Goal: Check status: Check status

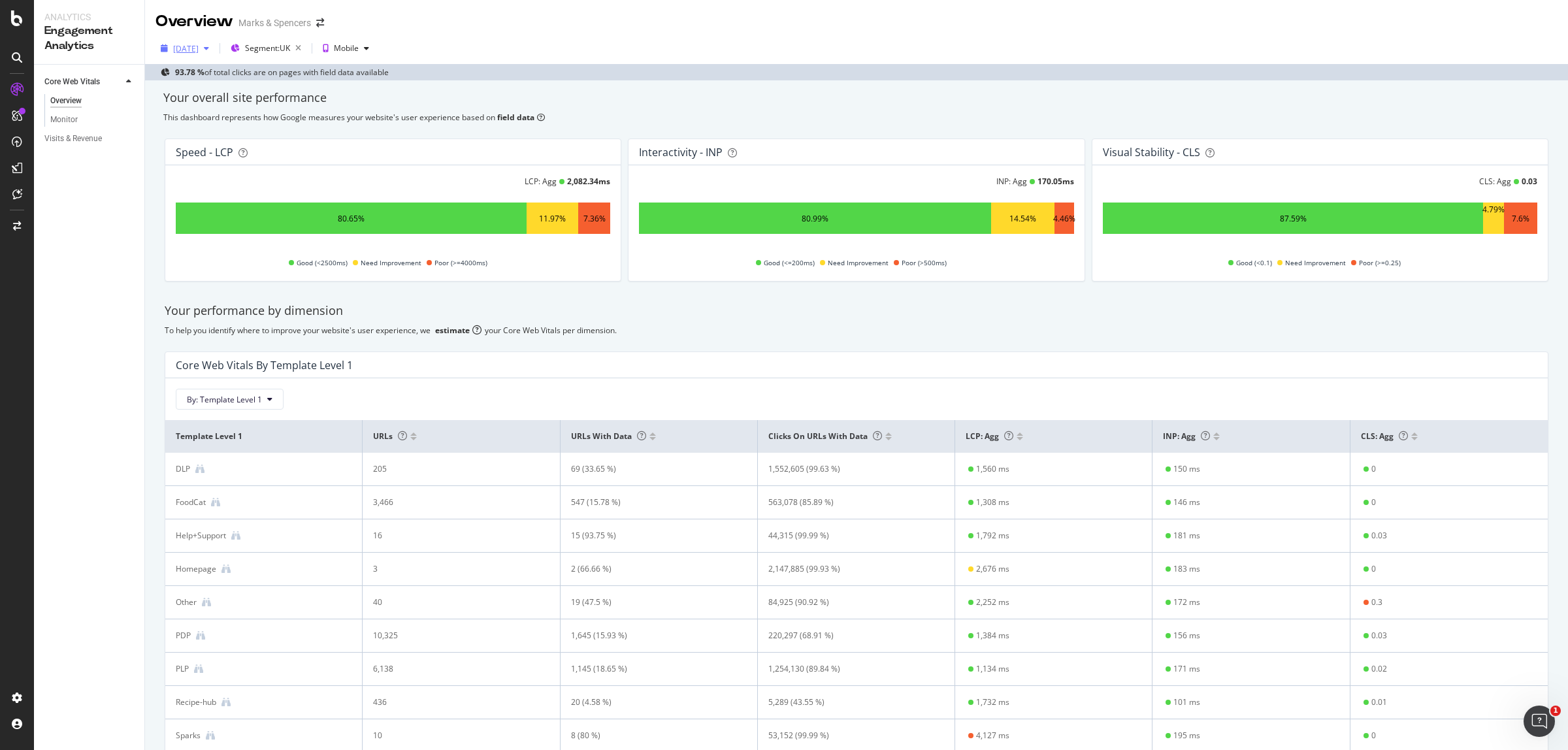
click at [196, 48] on div "[DATE]" at bounding box center [186, 49] width 25 height 11
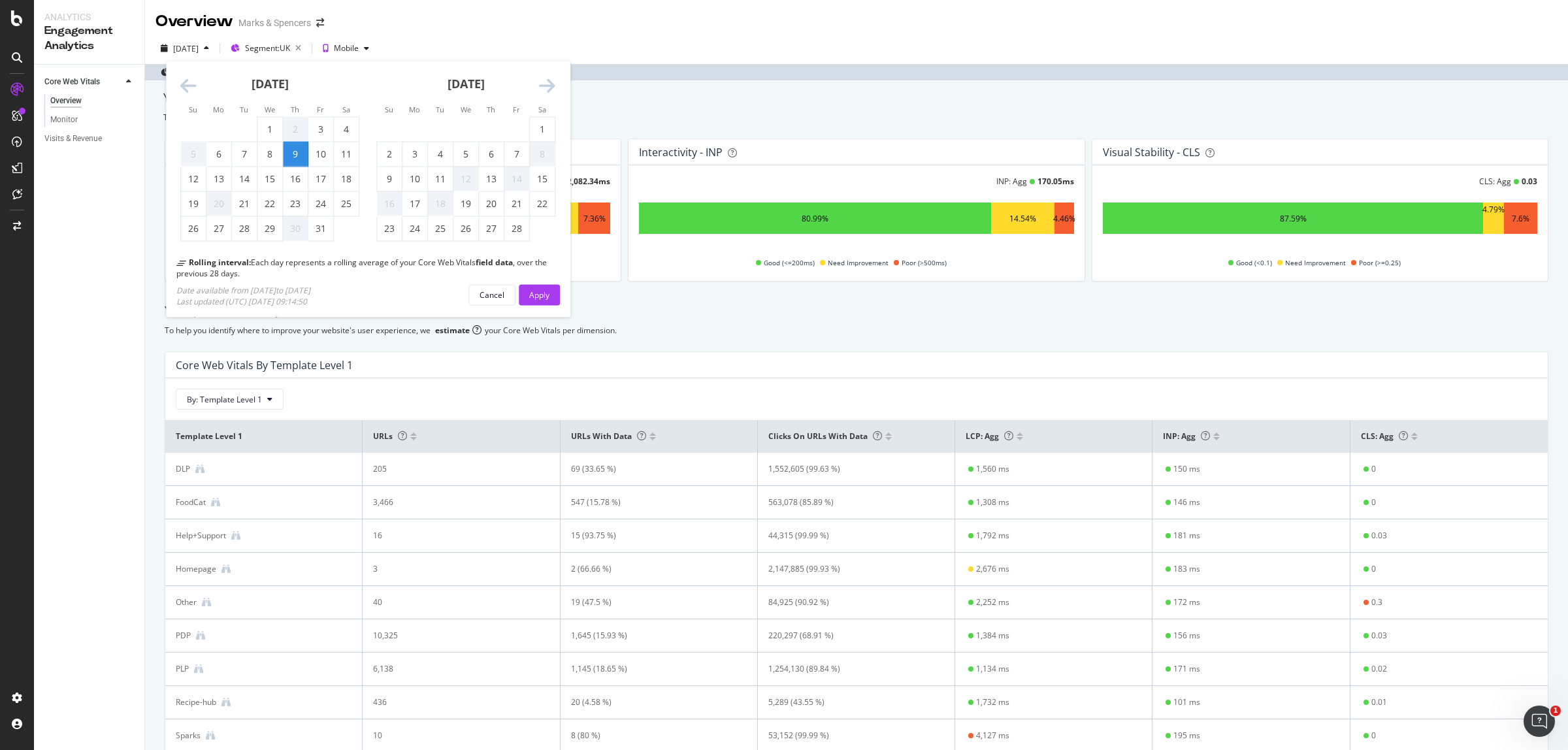
click at [550, 78] on icon "Move forward to switch to the next month." at bounding box center [547, 86] width 16 height 18
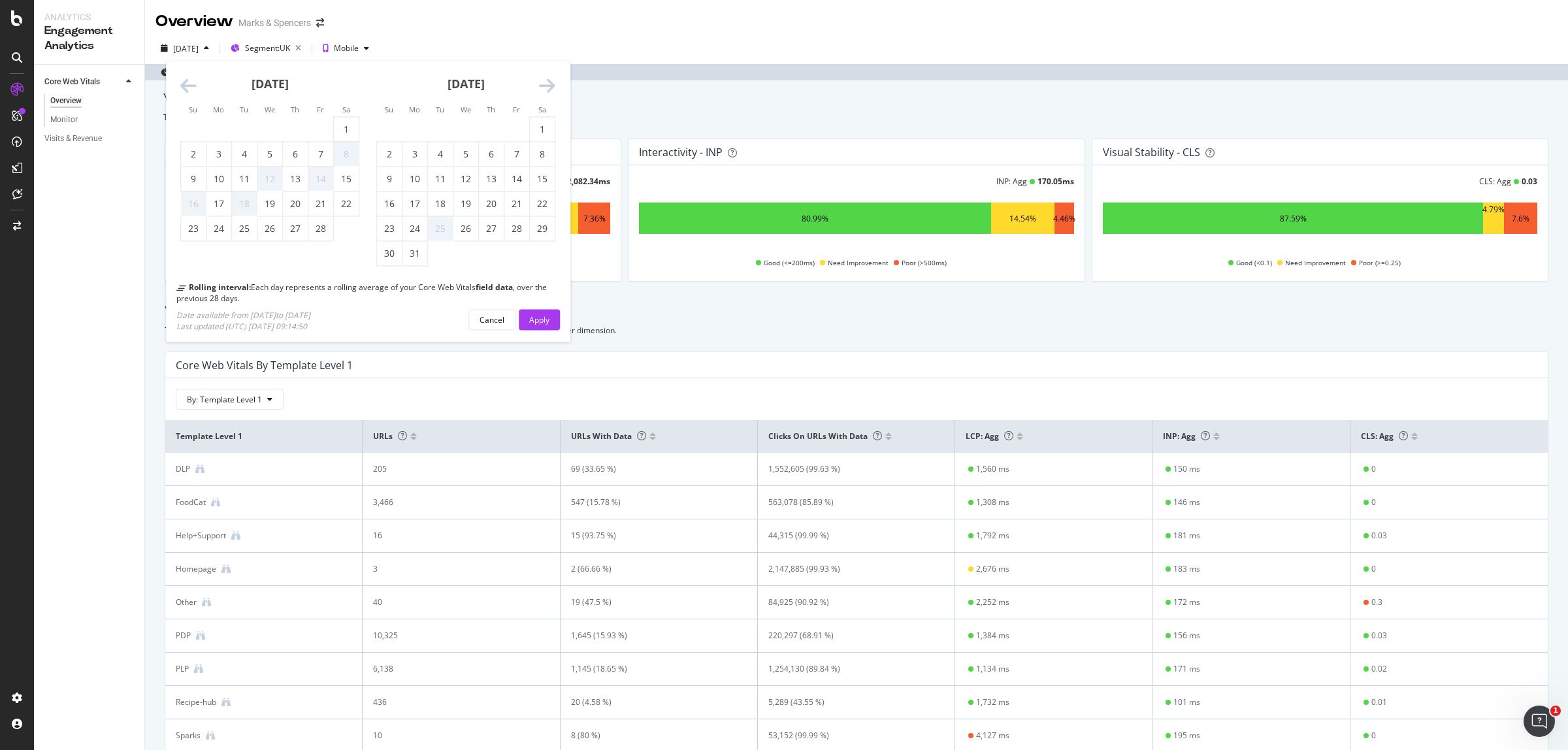
click at [550, 78] on icon "Move forward to switch to the next month." at bounding box center [547, 86] width 16 height 18
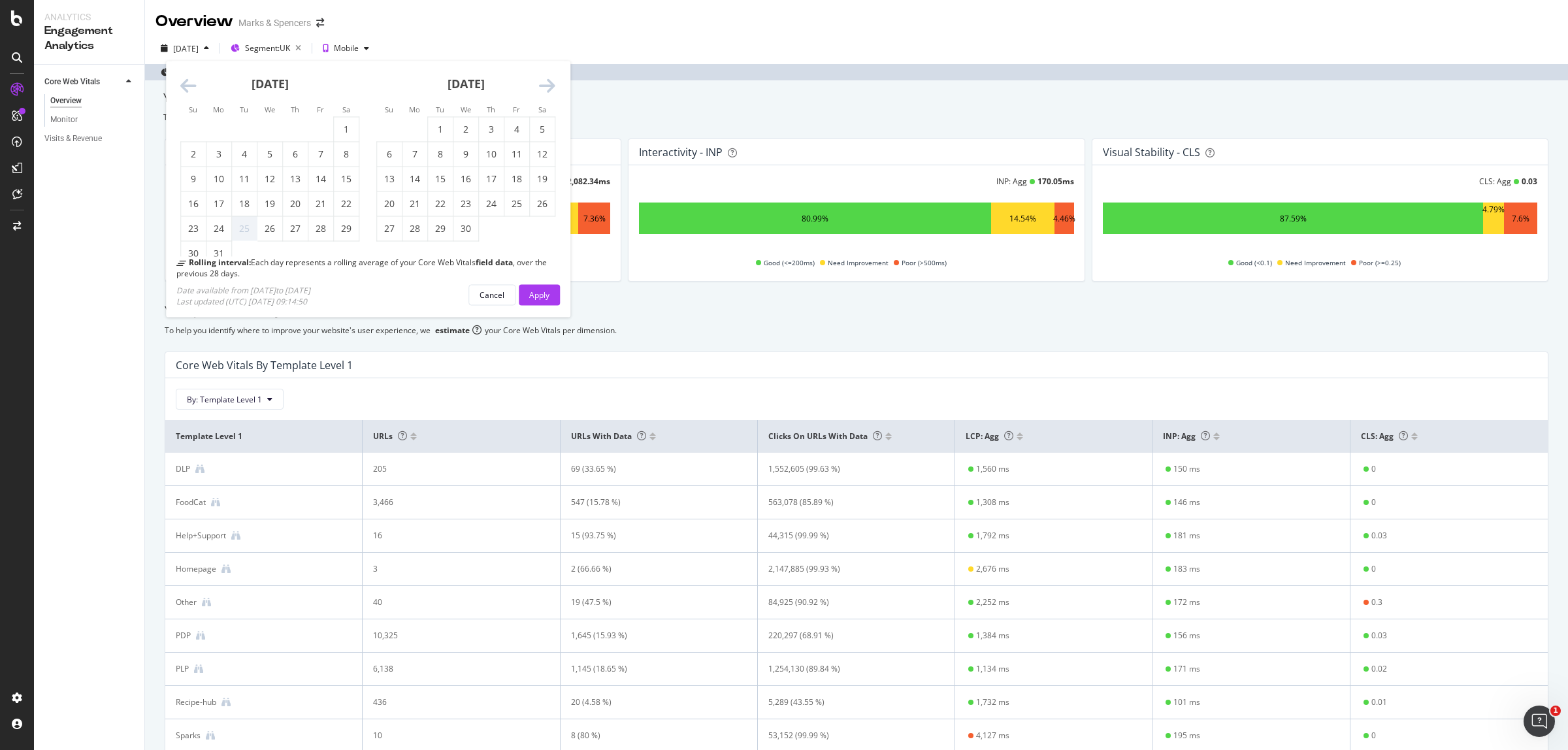
click at [550, 78] on icon "Move forward to switch to the next month." at bounding box center [547, 86] width 16 height 18
click at [549, 78] on icon "Move forward to switch to the next month." at bounding box center [547, 86] width 16 height 18
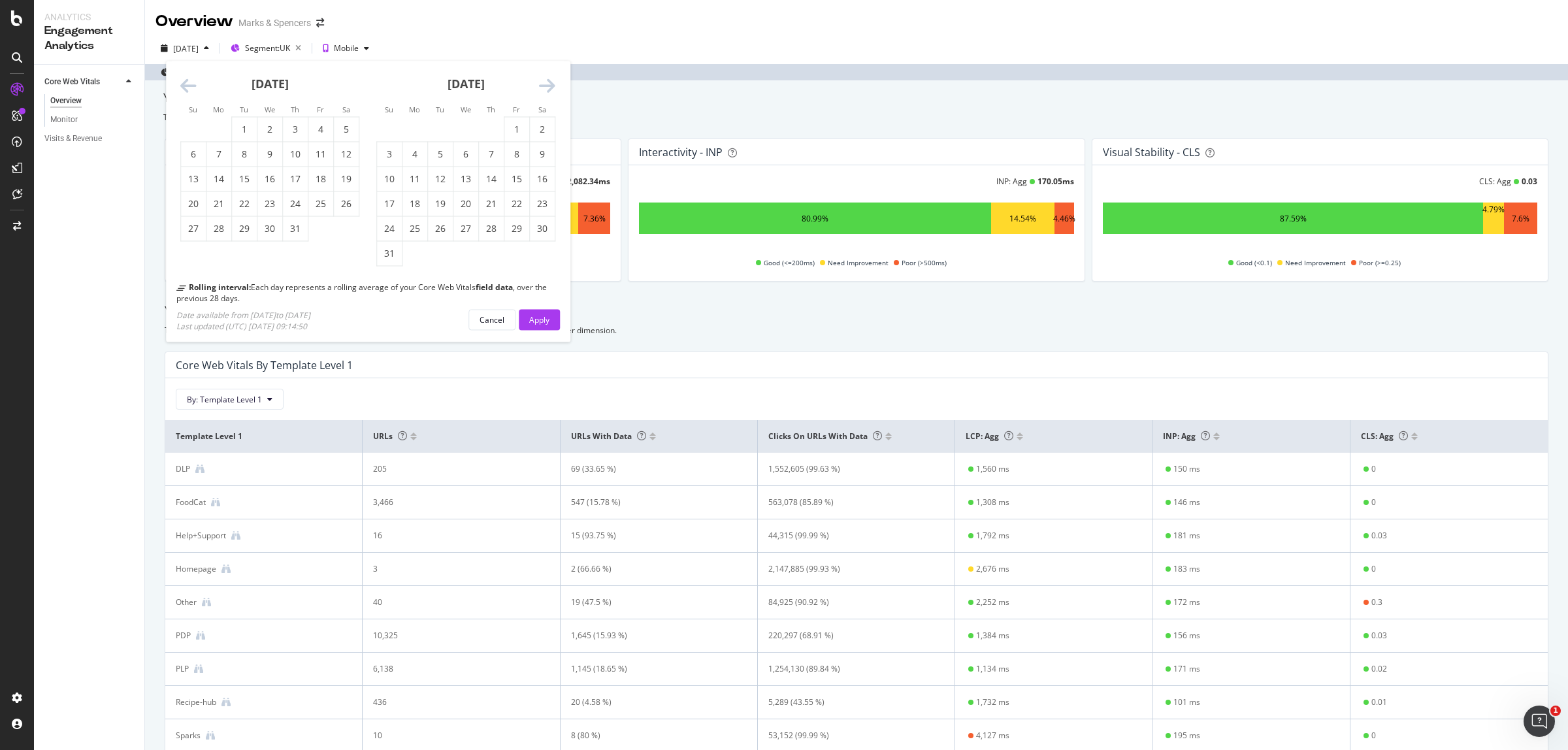
click at [549, 78] on icon "Move forward to switch to the next month." at bounding box center [547, 86] width 16 height 18
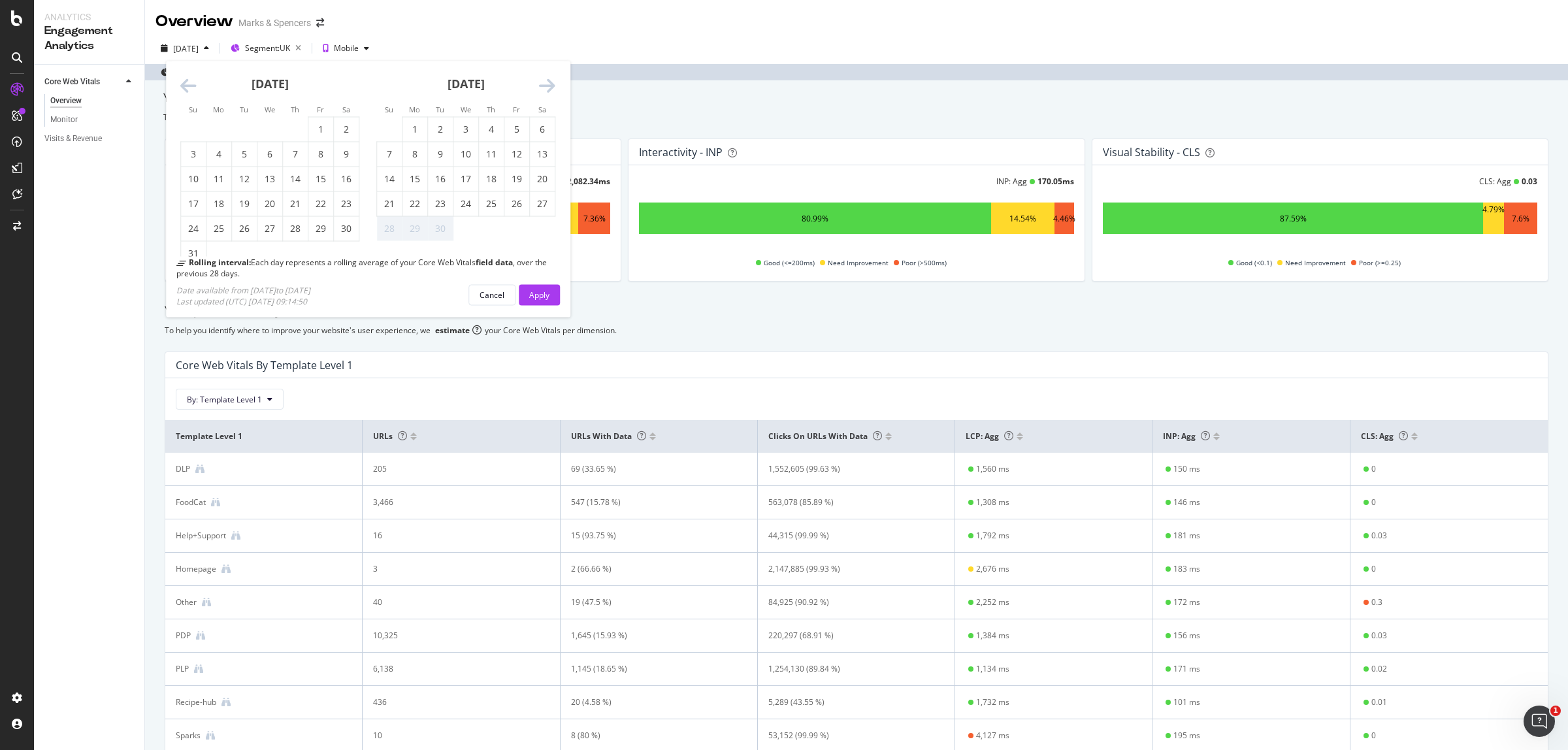
click at [549, 78] on icon "Move forward to switch to the next month." at bounding box center [547, 86] width 16 height 18
click at [345, 206] on div "27" at bounding box center [346, 204] width 25 height 13
click at [540, 291] on div "Apply" at bounding box center [539, 294] width 20 height 11
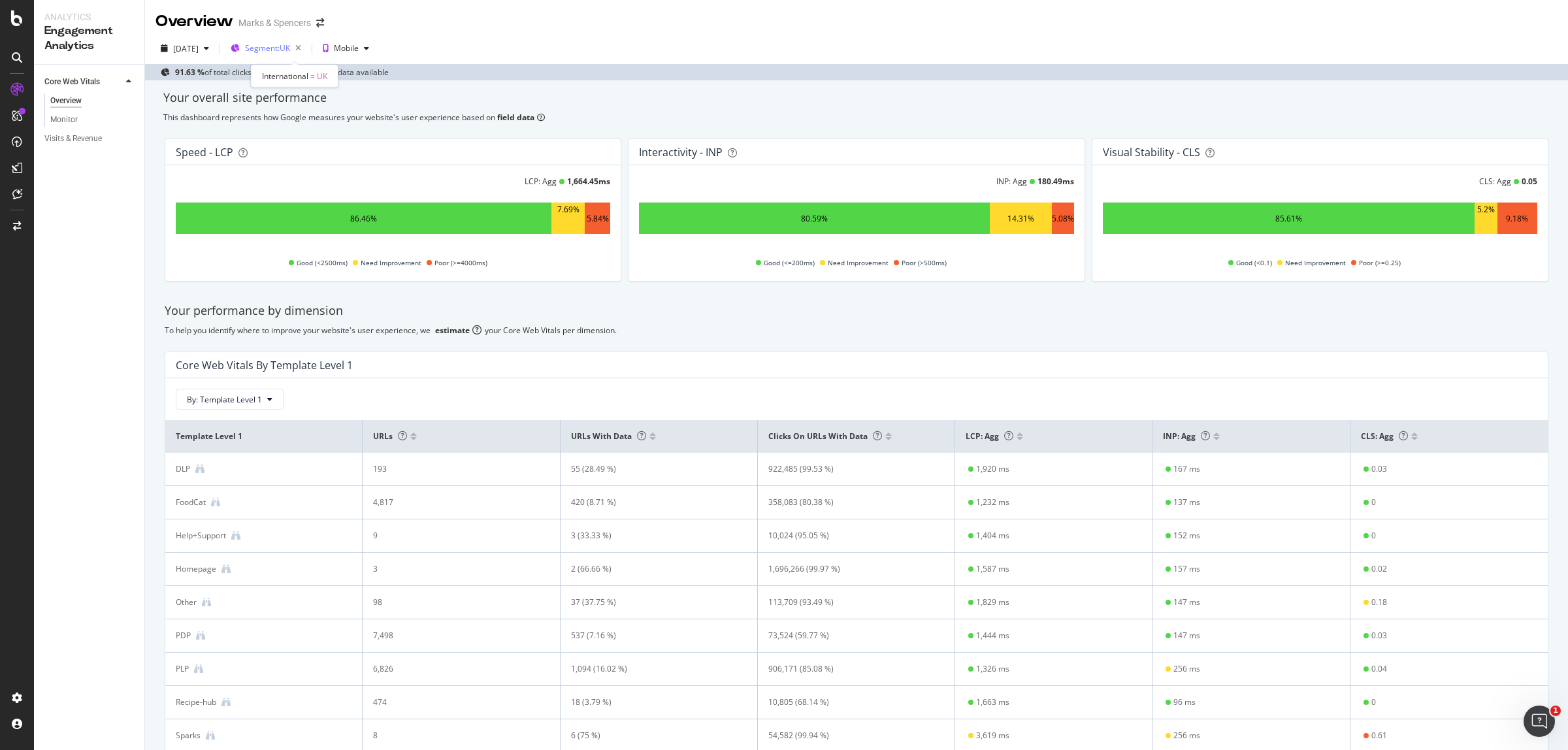
click at [291, 49] on span "Segment: [GEOGRAPHIC_DATA]" at bounding box center [268, 48] width 45 height 11
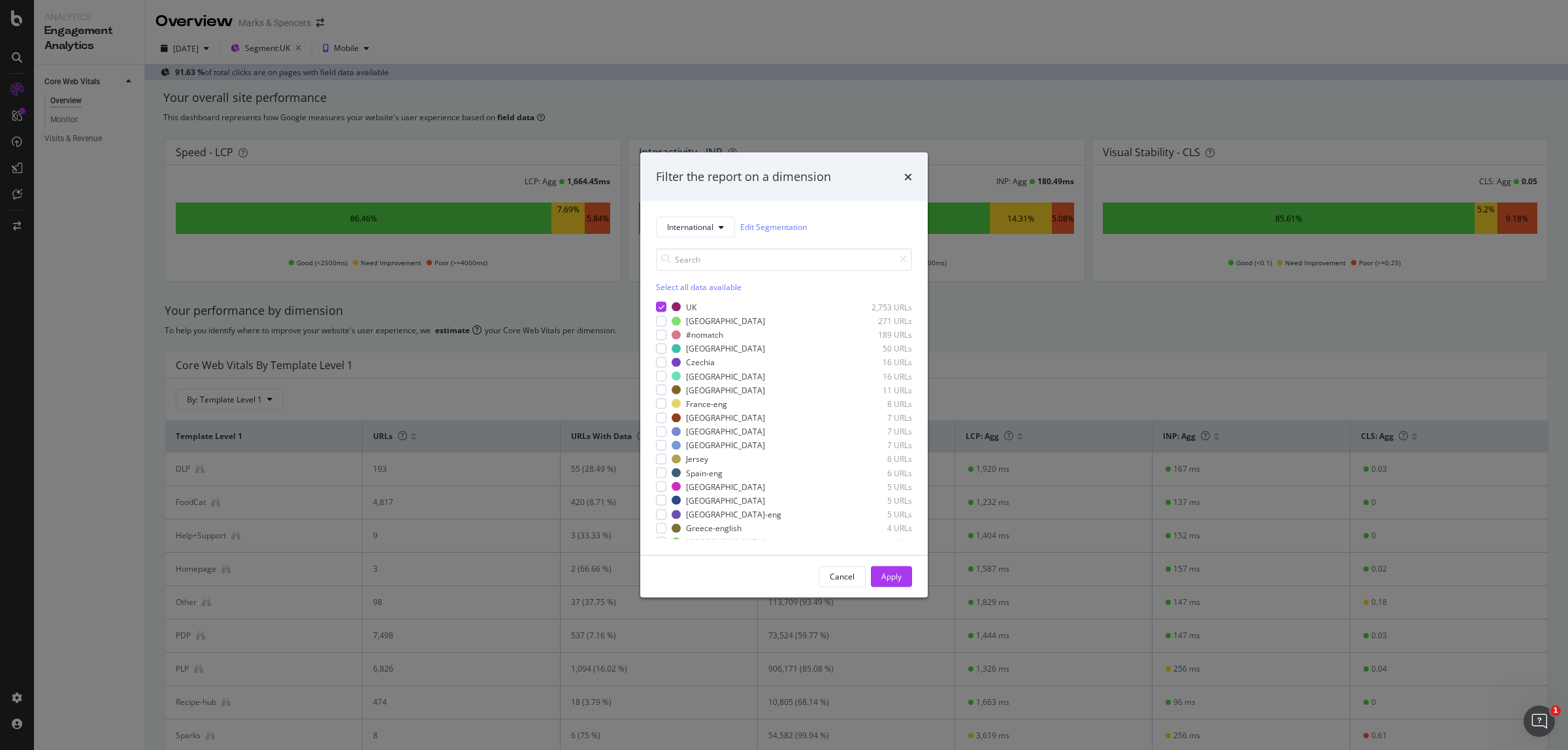
click at [715, 88] on div "Filter the report on a dimension International Edit Segmentation Select all dat…" at bounding box center [784, 375] width 1568 height 750
